Goal: Task Accomplishment & Management: Manage account settings

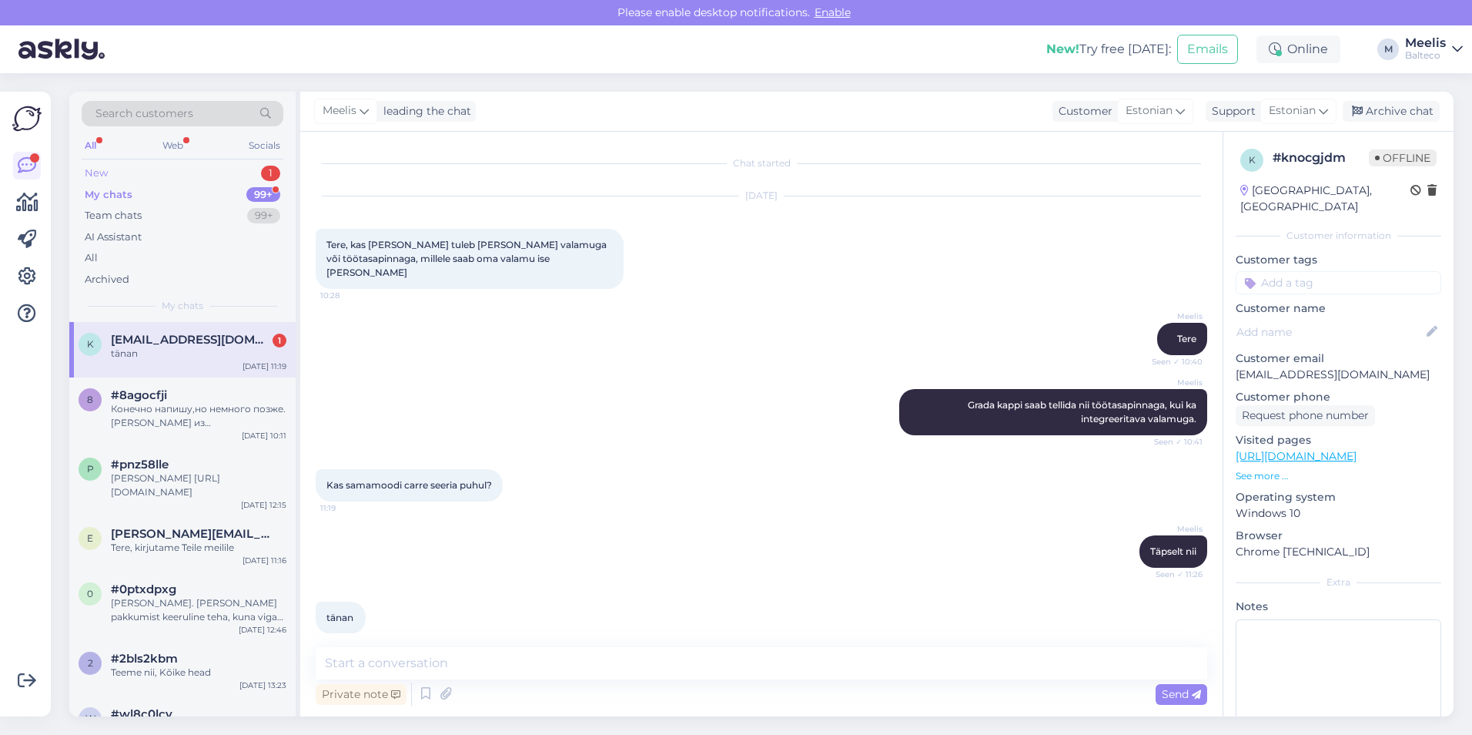
click at [146, 172] on div "New 1" at bounding box center [183, 173] width 202 height 22
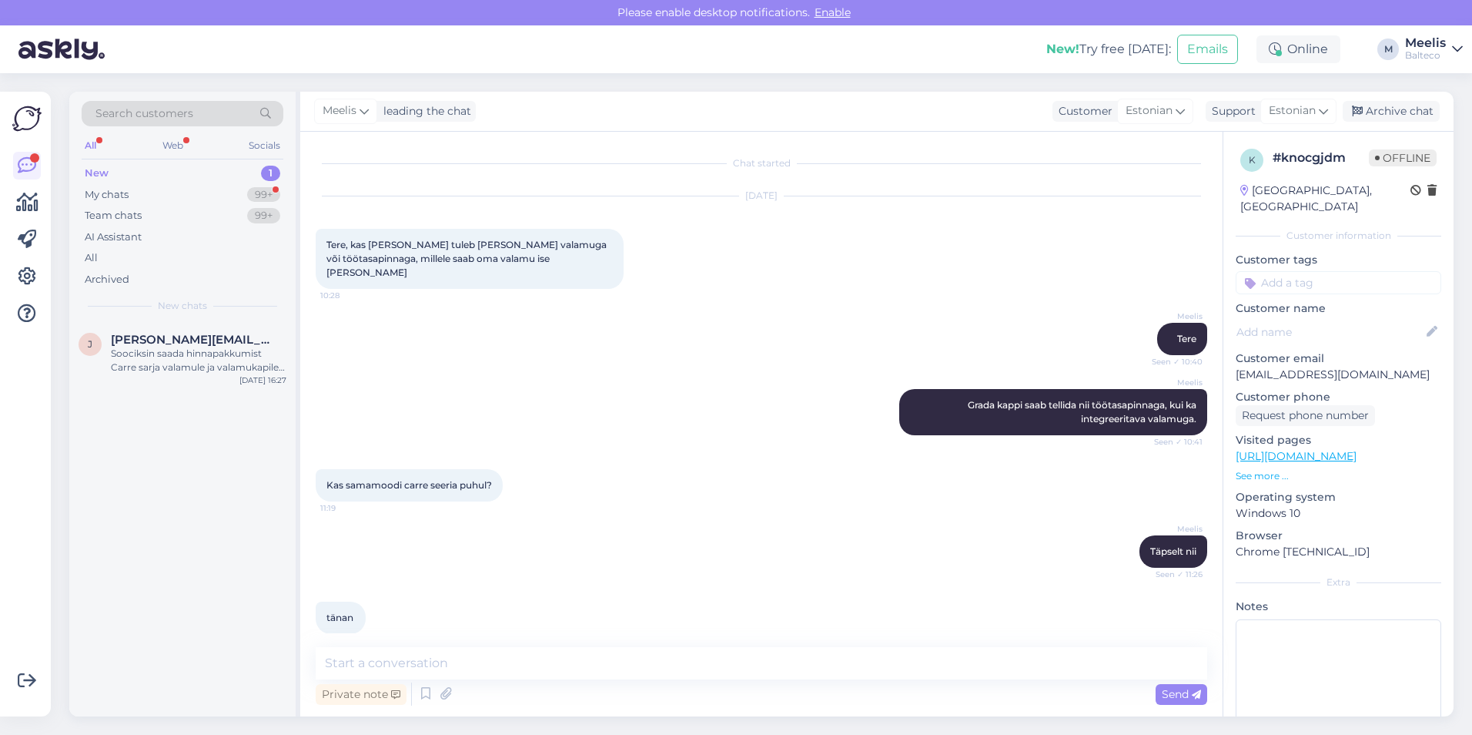
click at [137, 167] on div "New 1" at bounding box center [183, 173] width 202 height 22
click at [222, 356] on div "Soociksin saada hinnapakkumist Carre sarja valamule ja valamukapile. Tume tamme…" at bounding box center [199, 361] width 176 height 28
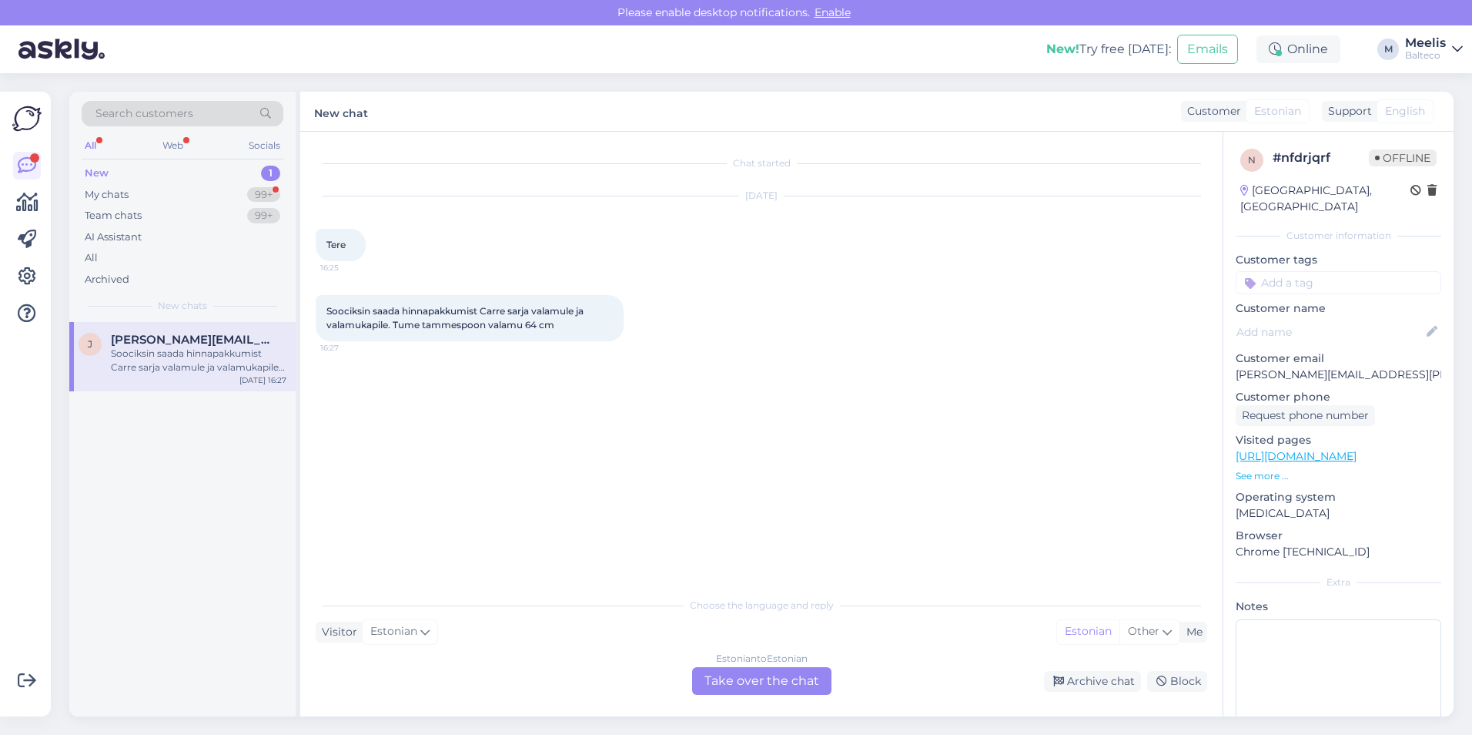
drag, startPoint x: 199, startPoint y: 330, endPoint x: 125, endPoint y: 437, distance: 130.7
click at [125, 437] on div "[PERSON_NAME] [PERSON_NAME][EMAIL_ADDRESS][PERSON_NAME][DOMAIN_NAME] Soociksin …" at bounding box center [182, 519] width 226 height 394
click at [134, 173] on div "New 1" at bounding box center [183, 173] width 202 height 22
click at [129, 170] on div "New 1" at bounding box center [183, 173] width 202 height 22
click at [1111, 686] on div "Archive chat" at bounding box center [1092, 681] width 97 height 21
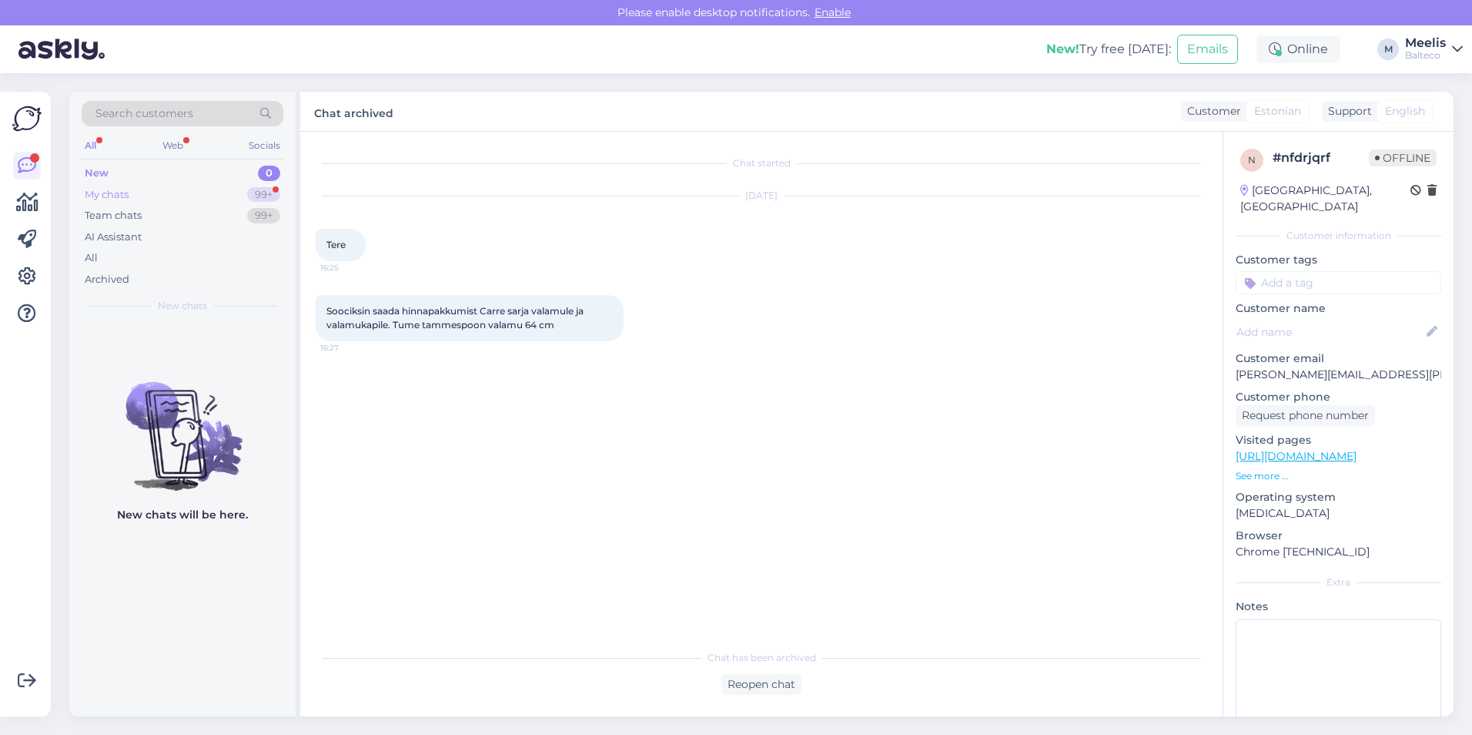
click at [125, 188] on div "My chats" at bounding box center [107, 194] width 44 height 15
